Goal: Task Accomplishment & Management: Use online tool/utility

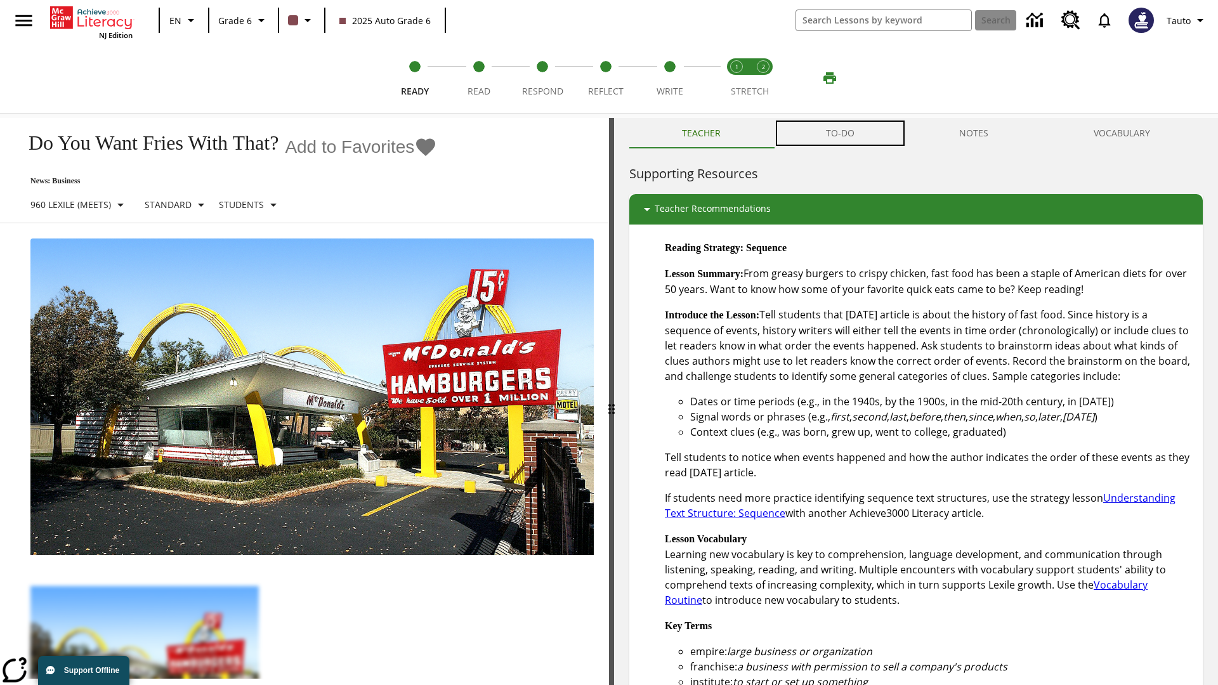
click at [841, 133] on button "TO-DO" at bounding box center [840, 133] width 134 height 30
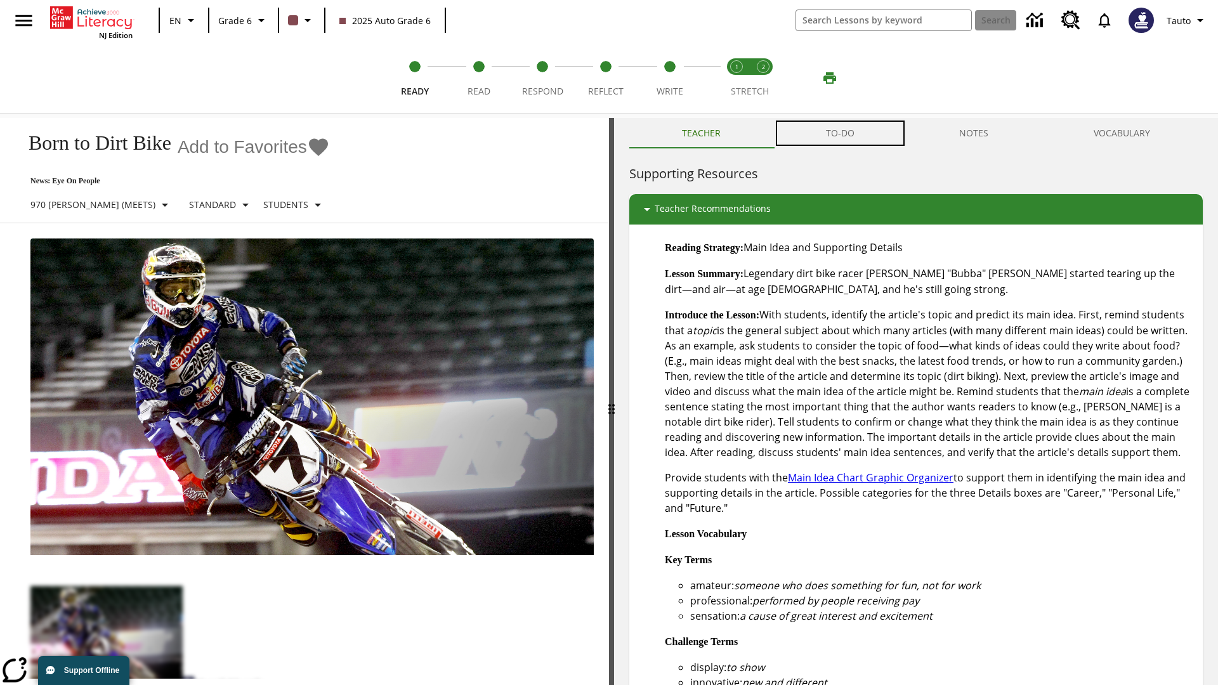
click at [841, 133] on button "TO-DO" at bounding box center [840, 133] width 134 height 30
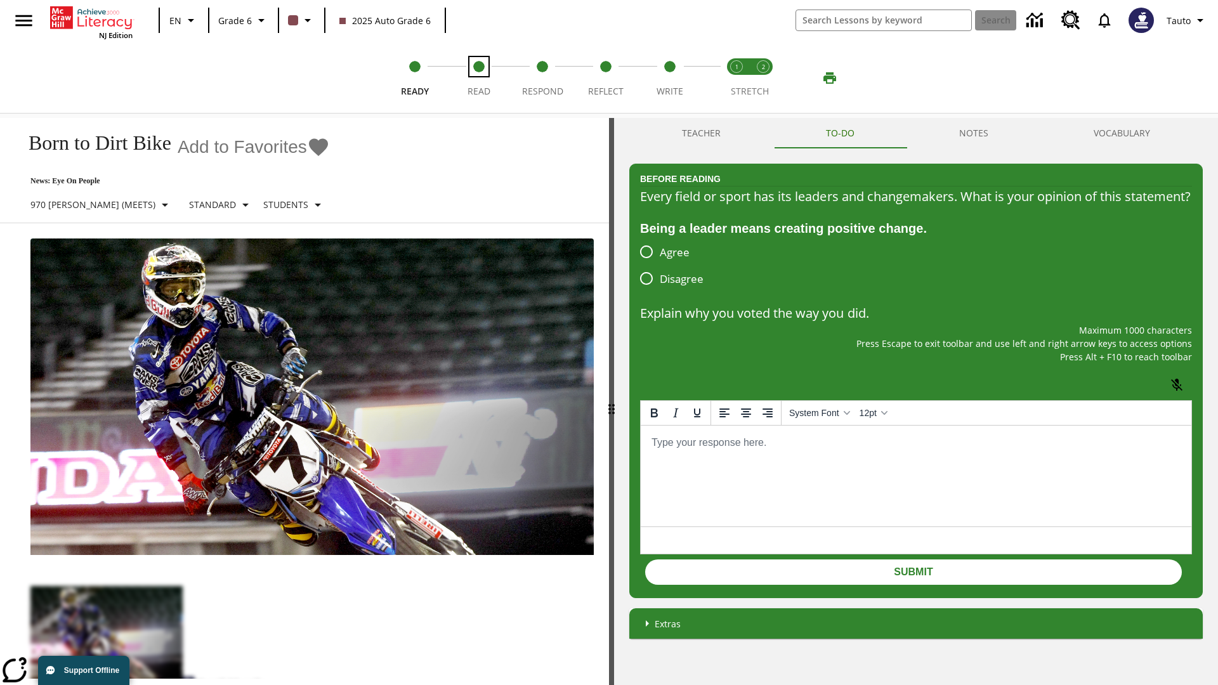
click at [478, 78] on span "Read" at bounding box center [479, 86] width 23 height 23
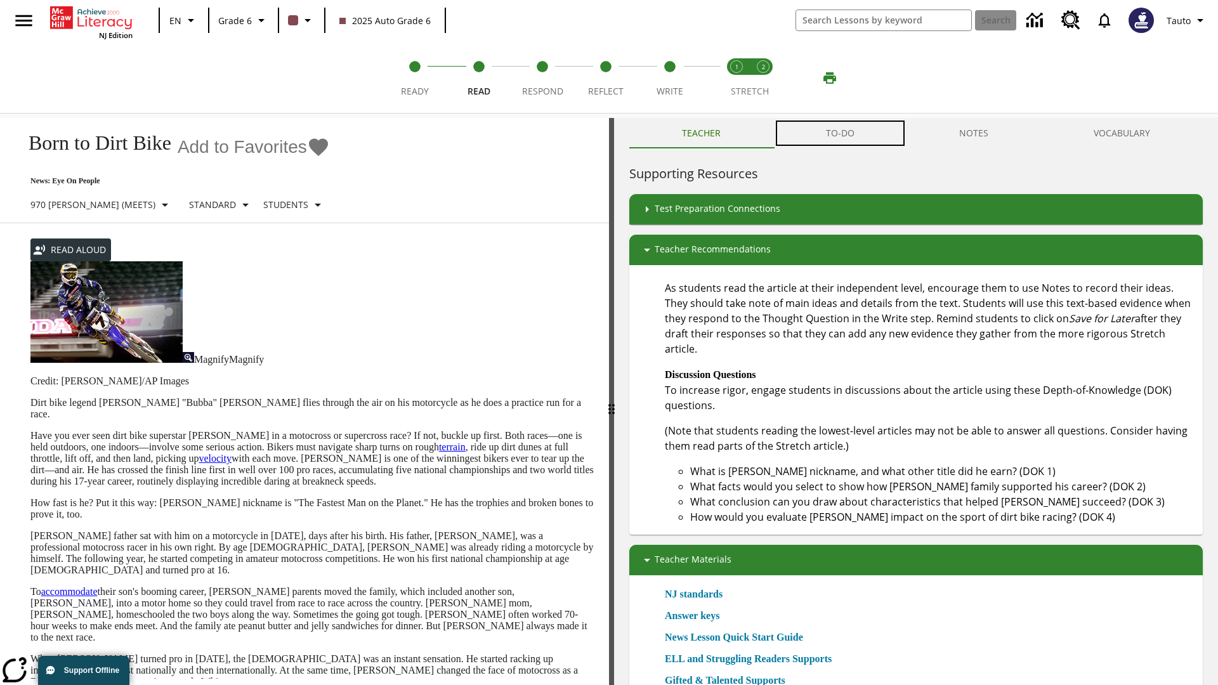
scroll to position [1, 0]
click at [841, 133] on button "TO-DO" at bounding box center [840, 133] width 134 height 30
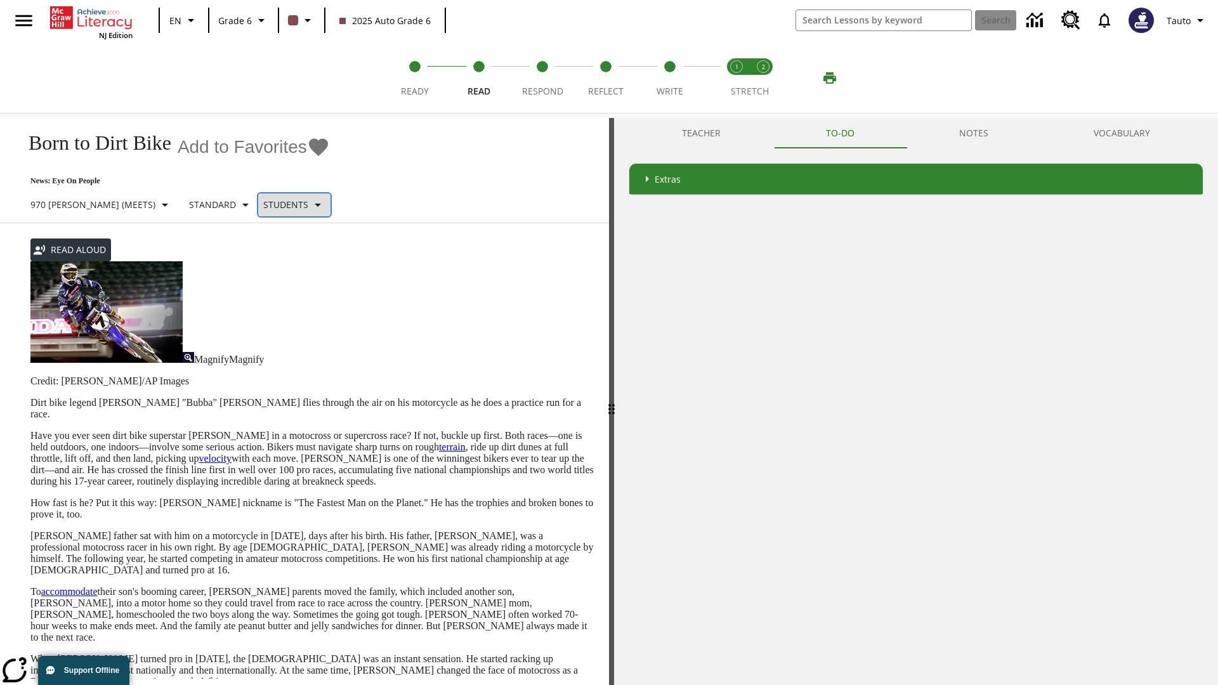
click at [263, 204] on p "Students" at bounding box center [285, 204] width 45 height 13
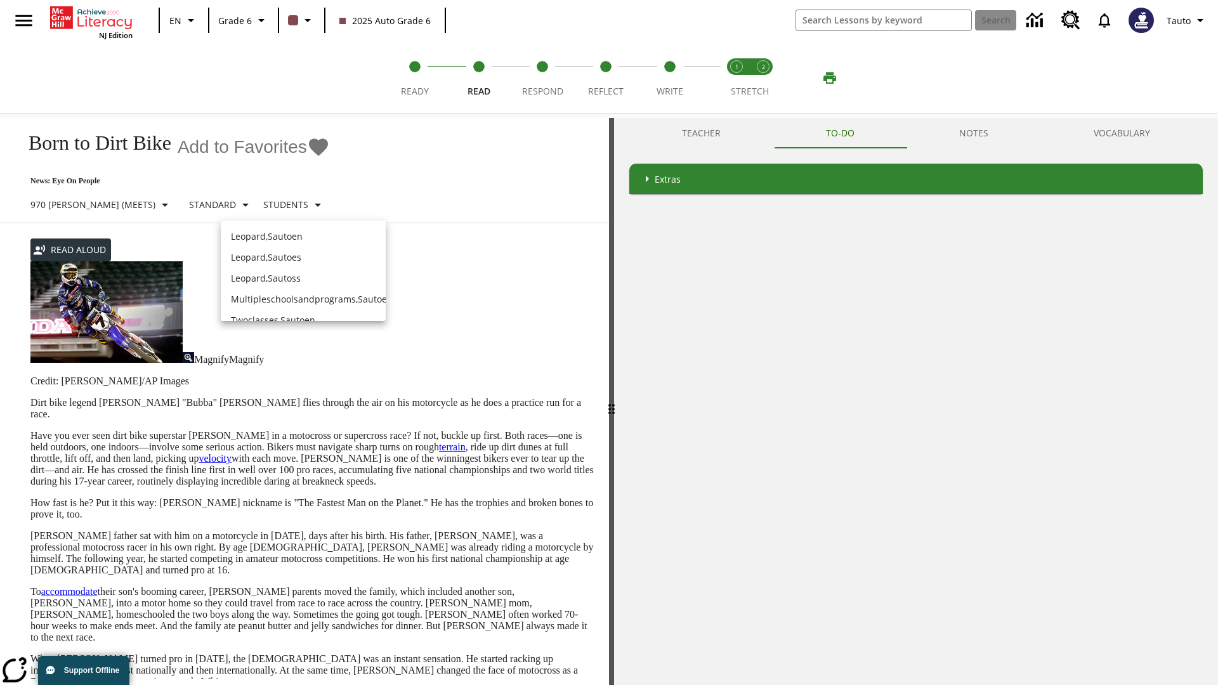
click at [303, 236] on p "Leopard , Sautoen" at bounding box center [303, 236] width 145 height 13
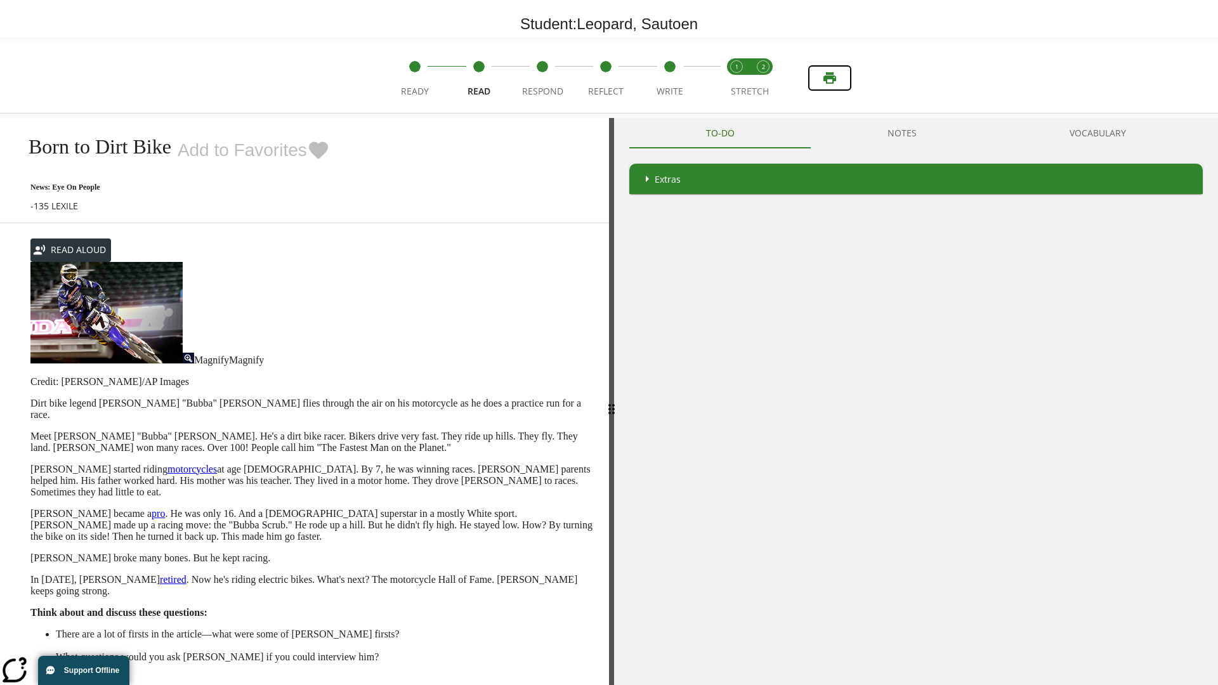
click at [830, 78] on icon "Print" at bounding box center [830, 77] width 13 height 11
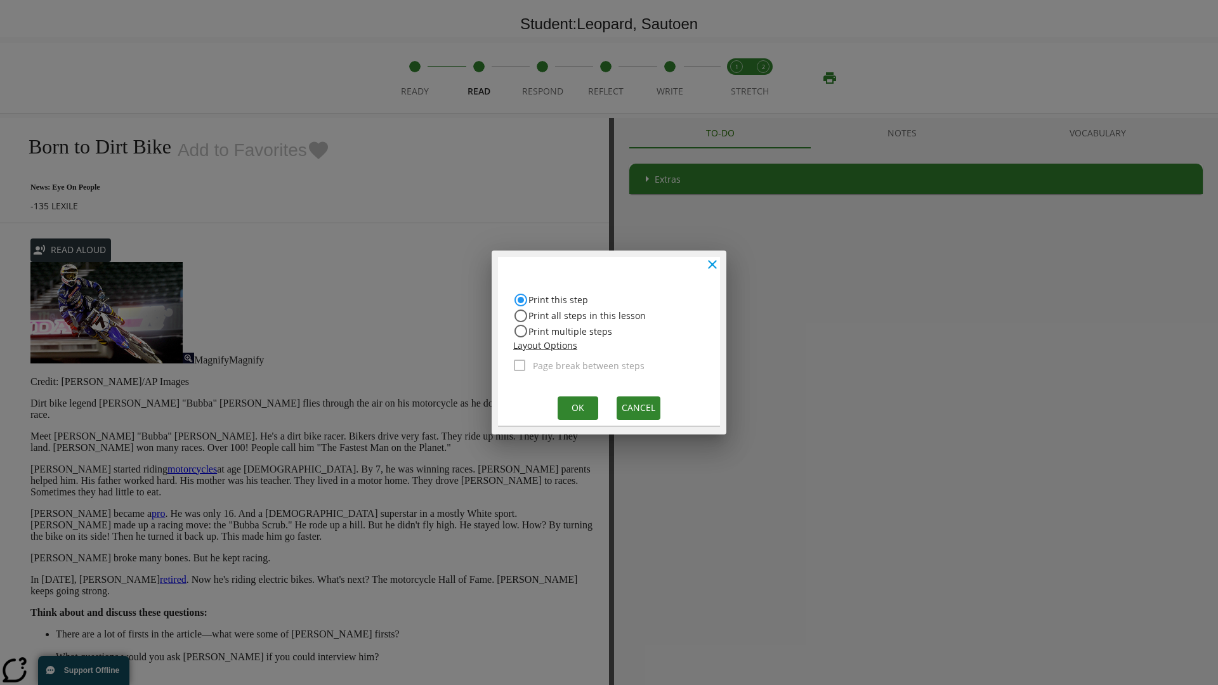
click at [521, 315] on input "Print all steps in this lesson" at bounding box center [520, 315] width 15 height 15
radio input "true"
radio input "false"
checkbox input "true"
click at [577, 407] on button "Ok" at bounding box center [578, 408] width 41 height 23
